Goal: Transaction & Acquisition: Purchase product/service

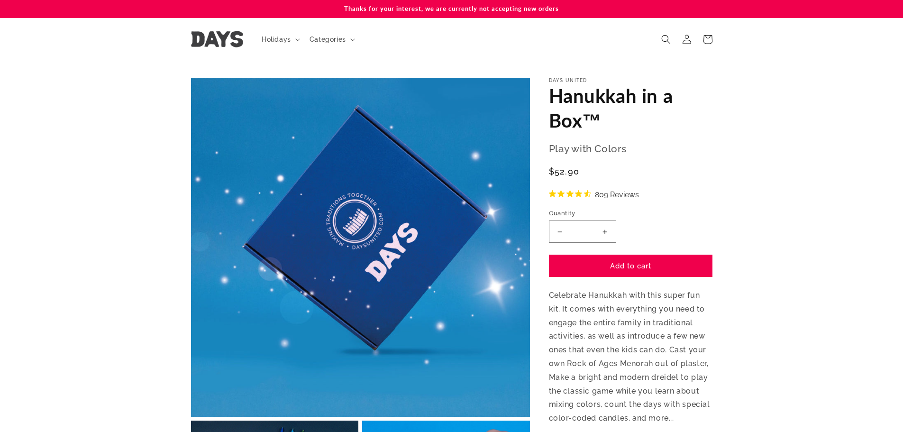
click at [222, 39] on img at bounding box center [217, 39] width 52 height 17
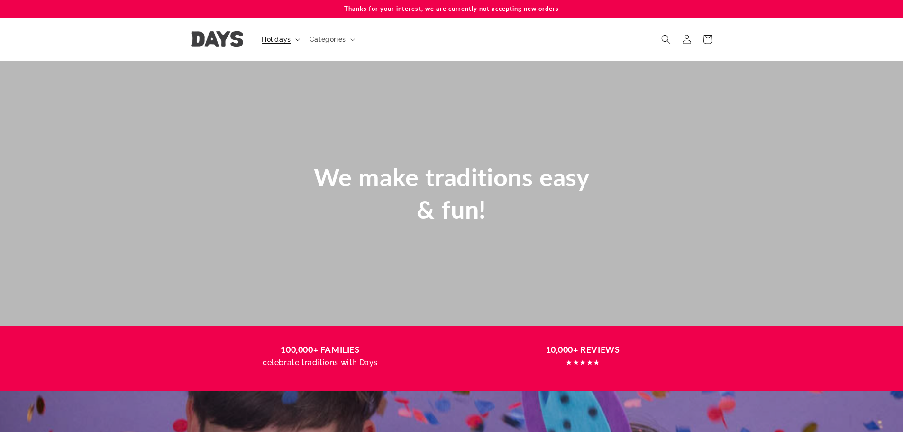
click at [296, 37] on summary "Holidays" at bounding box center [280, 39] width 48 height 20
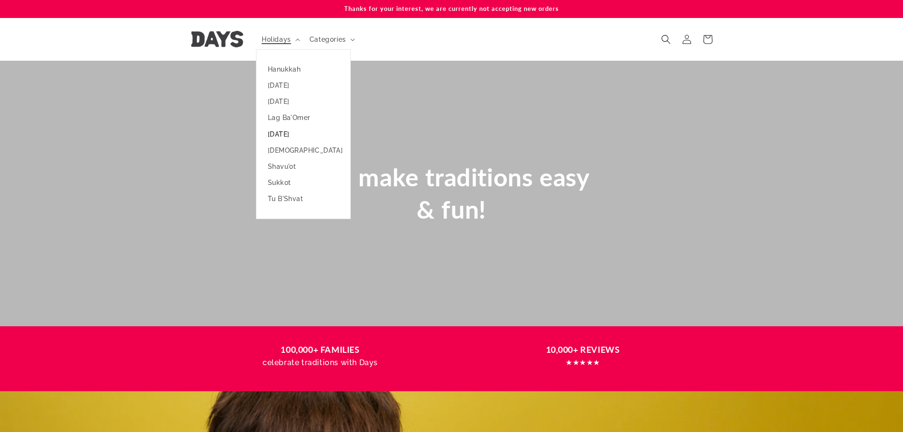
scroll to position [0, 903]
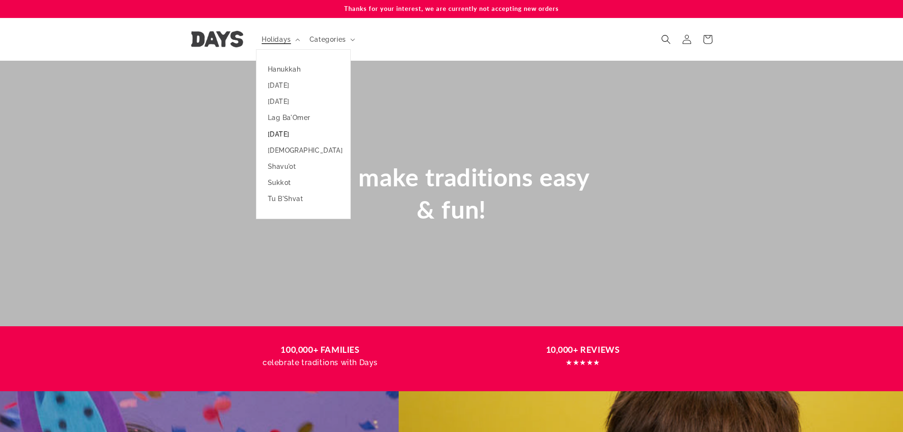
click at [276, 130] on link "[DATE]" at bounding box center [304, 134] width 94 height 16
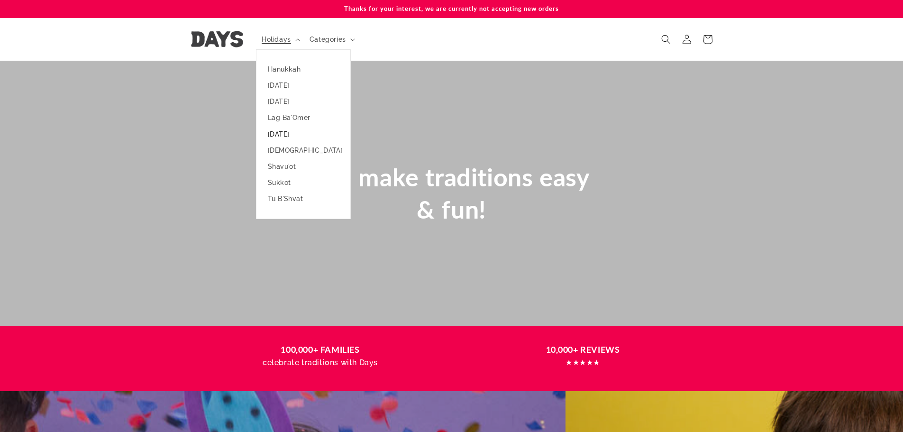
scroll to position [0, 53]
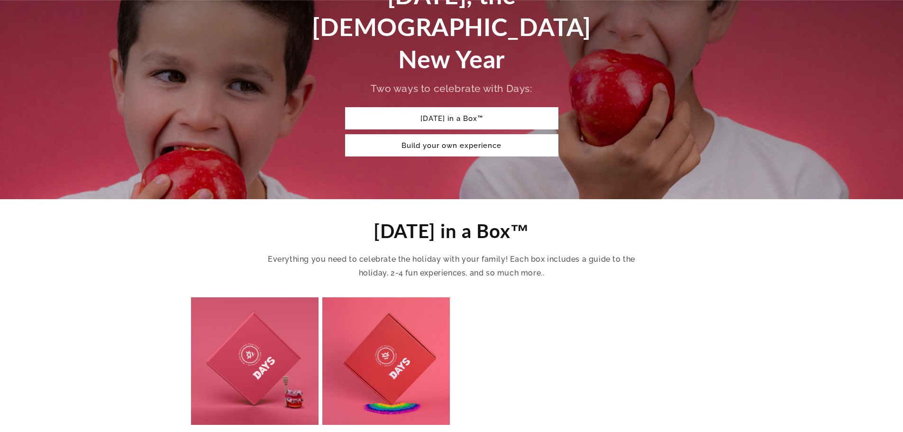
scroll to position [237, 0]
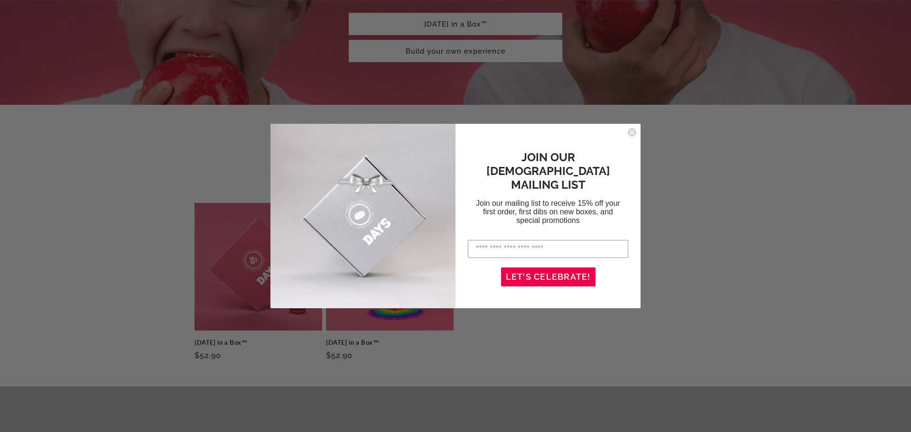
click at [631, 129] on circle "Close dialog" at bounding box center [631, 132] width 9 height 9
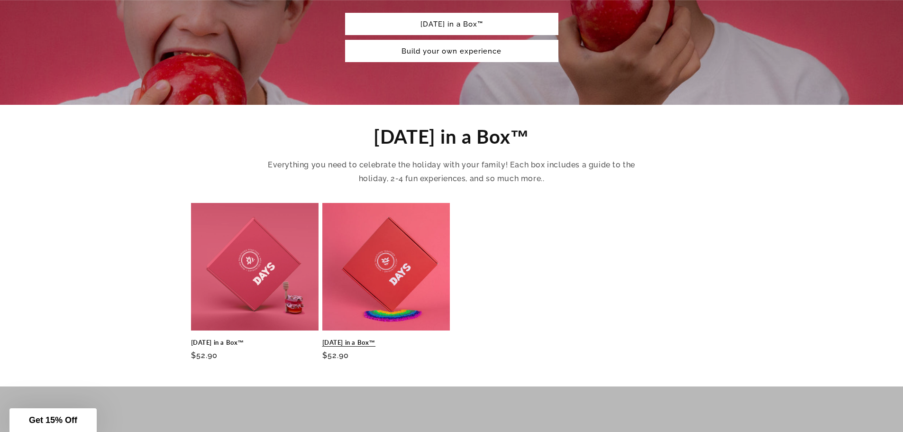
click at [394, 339] on link "Rosh Hashanah in a Box™" at bounding box center [386, 343] width 128 height 8
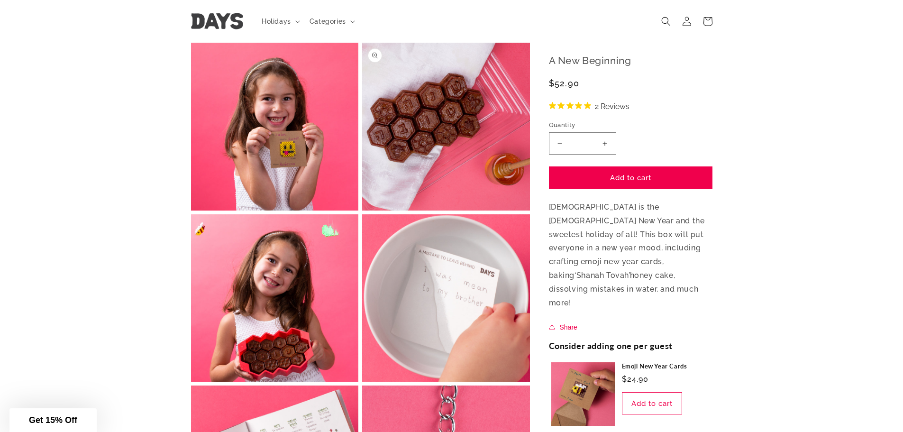
scroll to position [379, 0]
